Goal: Task Accomplishment & Management: Complete application form

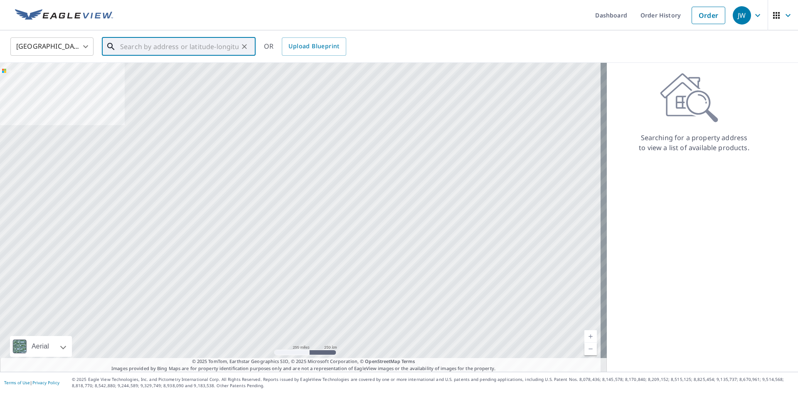
click at [128, 47] on input "text" at bounding box center [179, 46] width 118 height 23
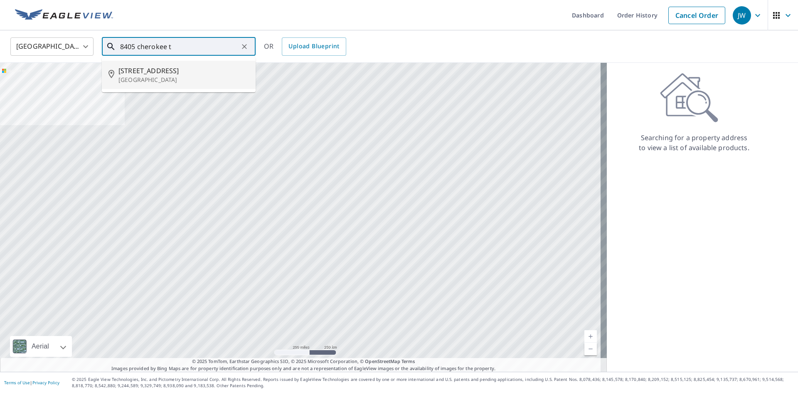
click at [160, 76] on p "[GEOGRAPHIC_DATA]" at bounding box center [183, 80] width 131 height 8
type input "[STREET_ADDRESS]"
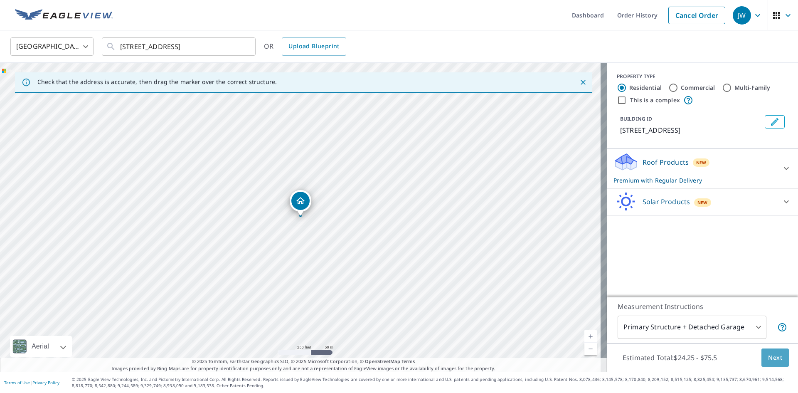
click at [769, 356] on span "Next" at bounding box center [775, 358] width 14 height 10
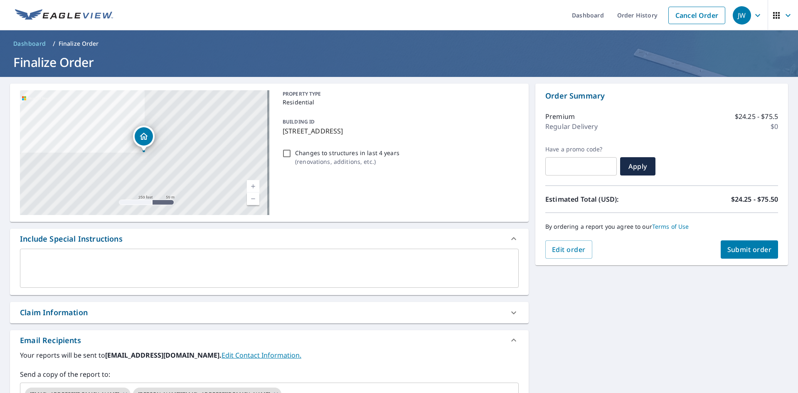
click at [740, 252] on span "Submit order" at bounding box center [749, 249] width 44 height 9
